Goal: Check status: Check status

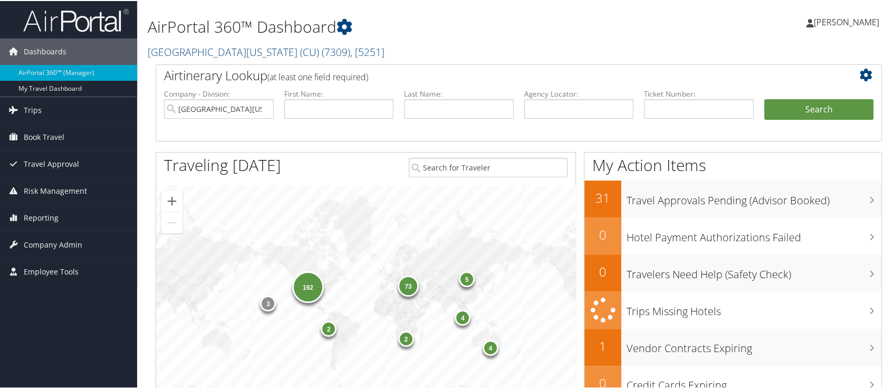
click at [469, 30] on h1 "AirPortal 360™ Dashboard" at bounding box center [395, 26] width 495 height 22
click at [439, 120] on li "Last Name:" at bounding box center [459, 112] width 120 height 49
click at [438, 113] on input "text" at bounding box center [459, 108] width 110 height 20
paste input "JONEN"
type input "JONEN"
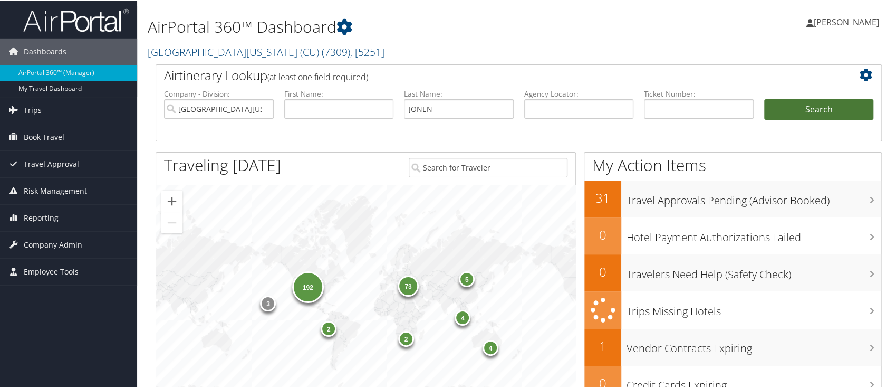
click at [798, 105] on button "Search" at bounding box center [819, 108] width 110 height 21
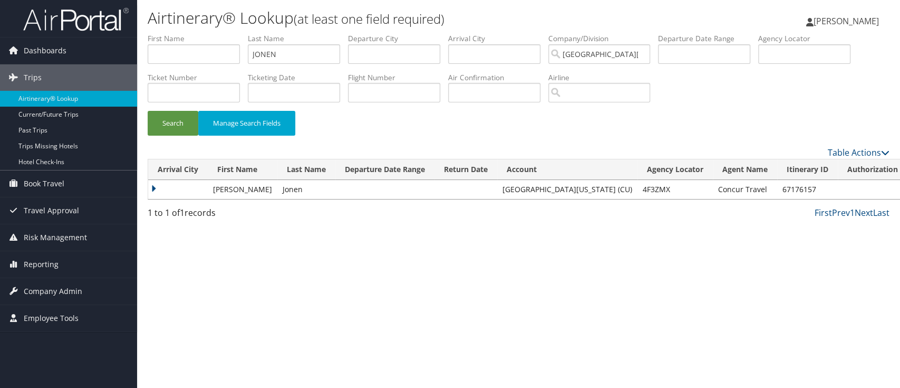
click at [156, 188] on td at bounding box center [178, 189] width 60 height 19
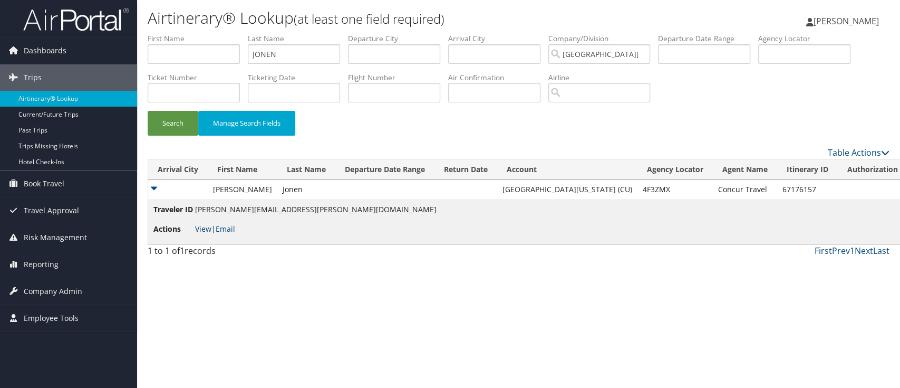
click at [206, 233] on link "View" at bounding box center [203, 229] width 16 height 10
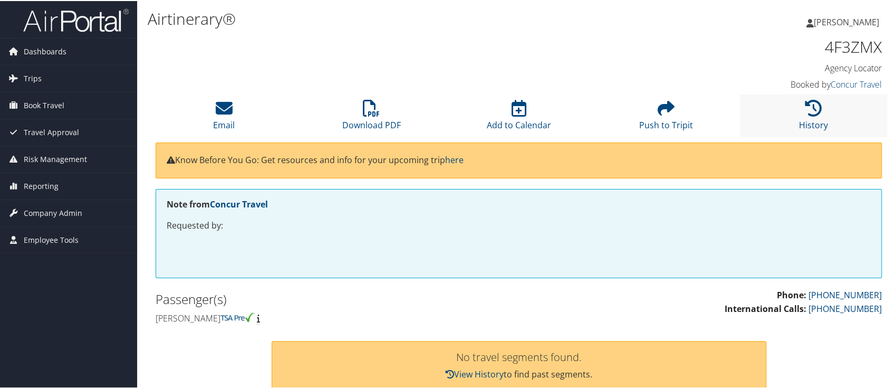
click at [812, 95] on li "History" at bounding box center [813, 114] width 147 height 43
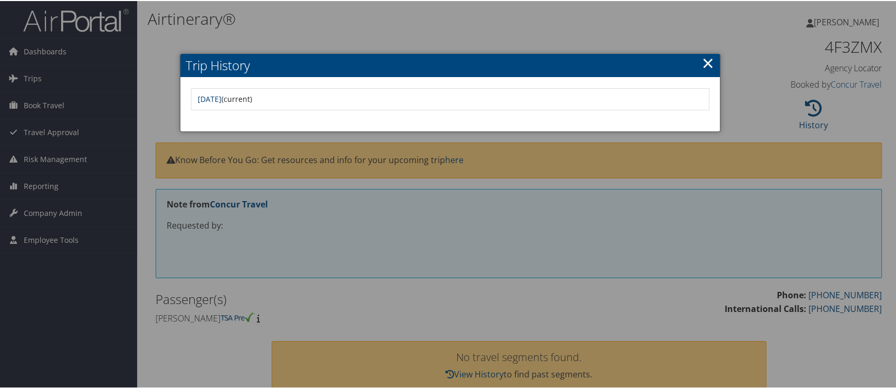
click at [221, 102] on link "Mon Feb 17 13:07:34 MST 2020" at bounding box center [210, 98] width 24 height 10
